Goal: Information Seeking & Learning: Learn about a topic

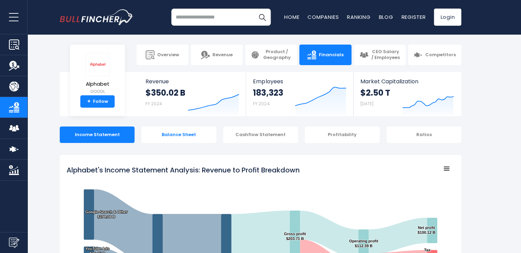
click at [173, 135] on div "Balance Sheet" at bounding box center [178, 135] width 75 height 16
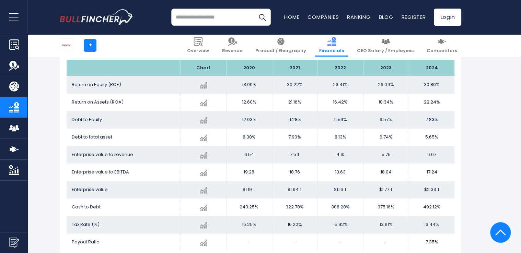
scroll to position [1405, 0]
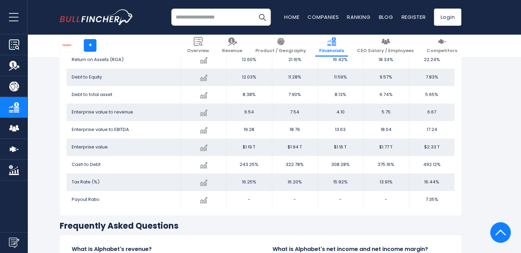
click at [189, 21] on input "search" at bounding box center [221, 17] width 100 height 17
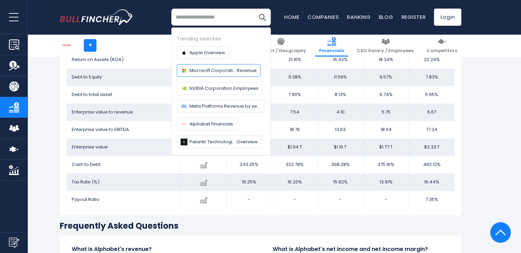
click at [196, 68] on span "Microsoft Corporati... Revenue" at bounding box center [222, 70] width 67 height 7
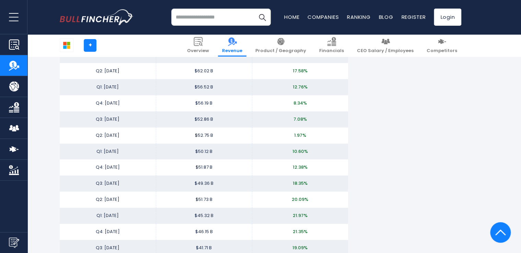
scroll to position [1030, 0]
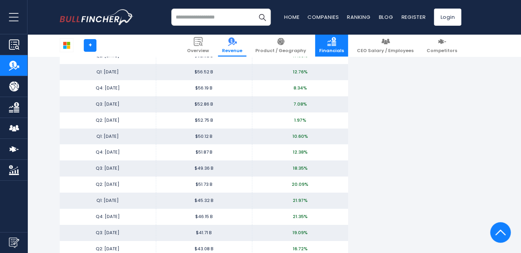
click at [341, 50] on span "Financials" at bounding box center [331, 51] width 25 height 6
